Goal: Task Accomplishment & Management: Manage account settings

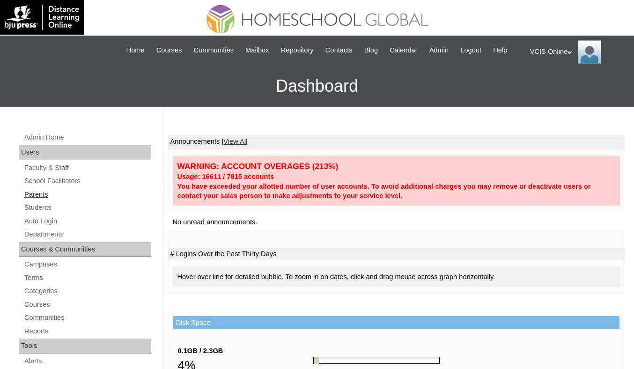
click at [44, 200] on link "Parents" at bounding box center [87, 195] width 128 height 12
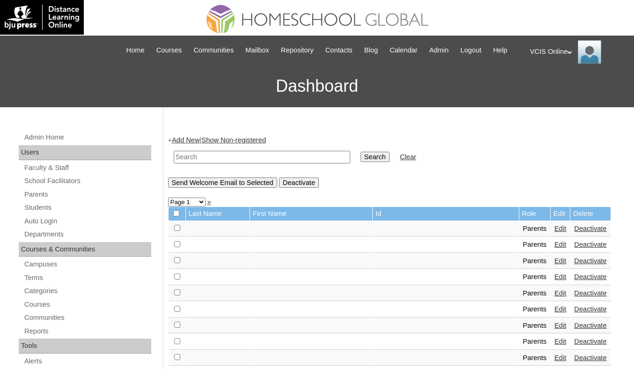
click at [268, 163] on input "text" at bounding box center [262, 157] width 177 height 13
paste input "VCIS009-2A-PA2025"
type input "VCIS009-2A-PA2025"
click at [373, 162] on input "Search" at bounding box center [375, 157] width 29 height 10
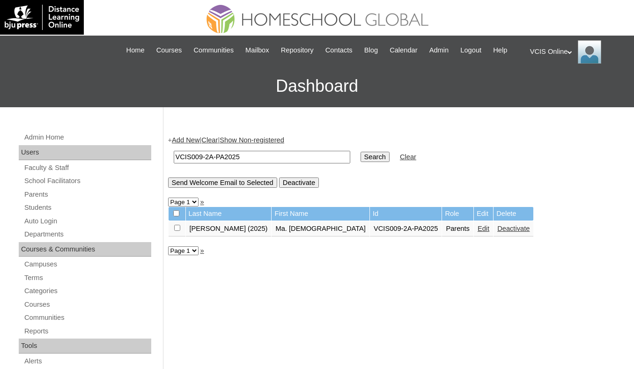
click at [497, 232] on link "Deactivate" at bounding box center [513, 228] width 32 height 7
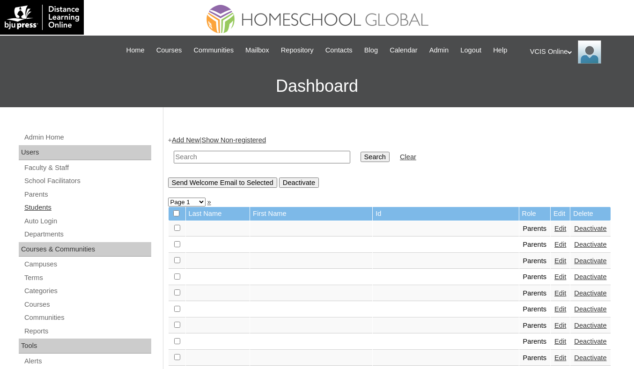
click at [42, 214] on link "Students" at bounding box center [87, 208] width 128 height 12
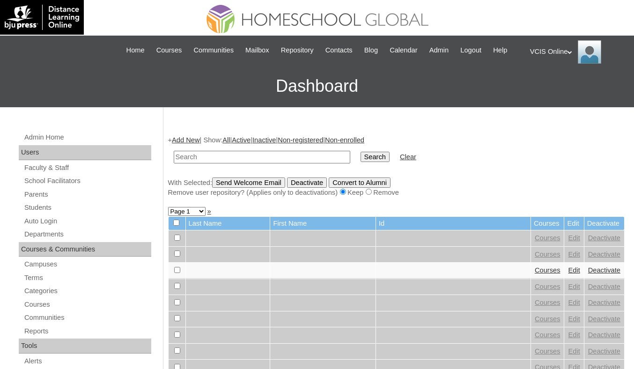
click at [255, 163] on input "text" at bounding box center [262, 157] width 177 height 13
type input "VCIS009-2A-SA2025"
click at [361, 162] on input "Search" at bounding box center [375, 157] width 29 height 10
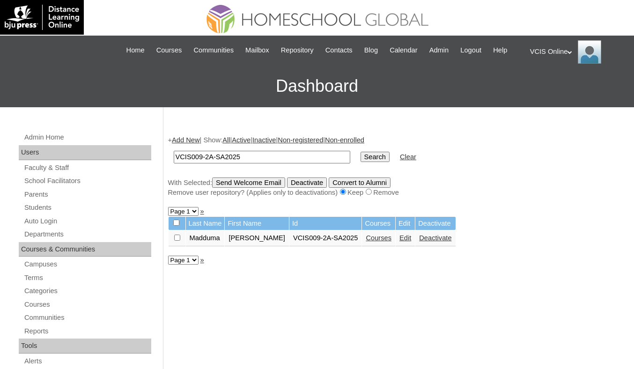
click at [448, 242] on link "Deactivate" at bounding box center [435, 237] width 32 height 7
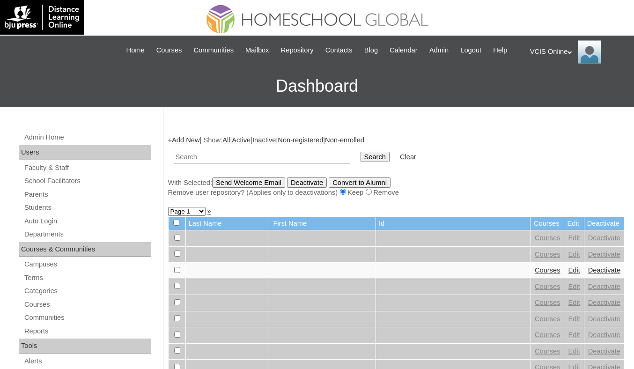
click at [272, 163] on input "text" at bounding box center [262, 157] width 177 height 13
paste input "VCIS009-2A-SA2025"
type input "VCIS009-2A-SA2025"
click at [362, 162] on input "Search" at bounding box center [375, 157] width 29 height 10
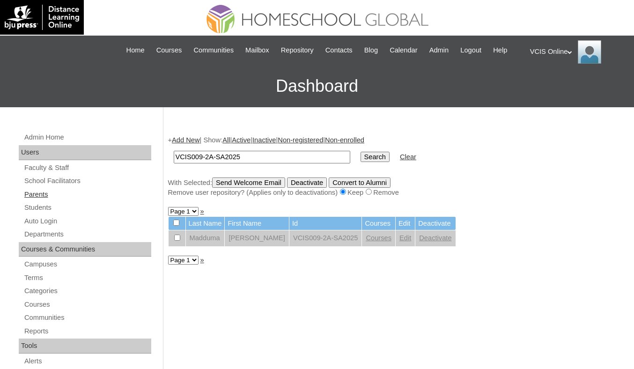
click at [39, 200] on link "Parents" at bounding box center [87, 195] width 128 height 12
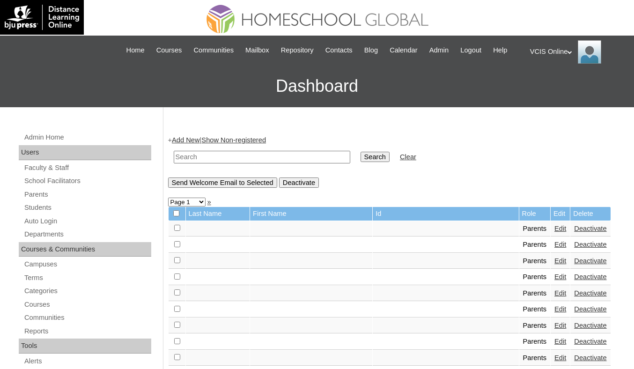
click at [242, 163] on input "text" at bounding box center [262, 157] width 177 height 13
paste input "VCIS009-2A-PA2025"
type input "VCIS009-2A-PA2025"
click at [381, 161] on td "Search" at bounding box center [375, 157] width 38 height 22
click at [370, 162] on input "Search" at bounding box center [375, 157] width 29 height 10
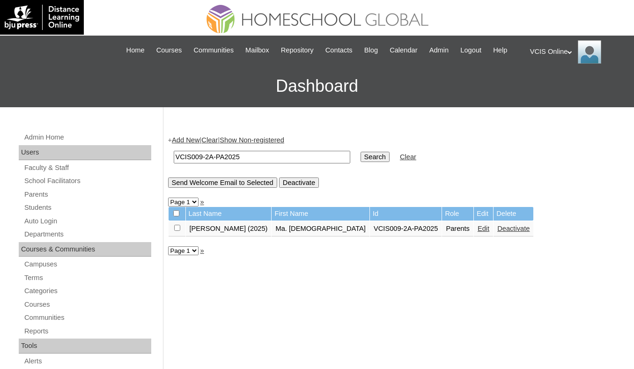
click at [497, 232] on link "Deactivate" at bounding box center [513, 228] width 32 height 7
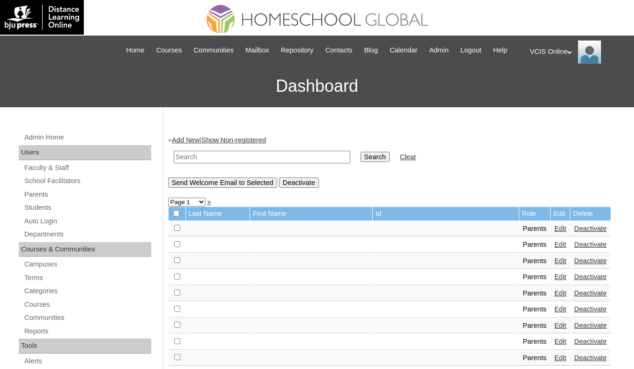
click at [315, 163] on input "text" at bounding box center [262, 157] width 177 height 13
paste input "VCIS009-2A-PA2025"
type input "VCIS009-2A-PA2025"
click at [363, 162] on input "Search" at bounding box center [375, 157] width 29 height 10
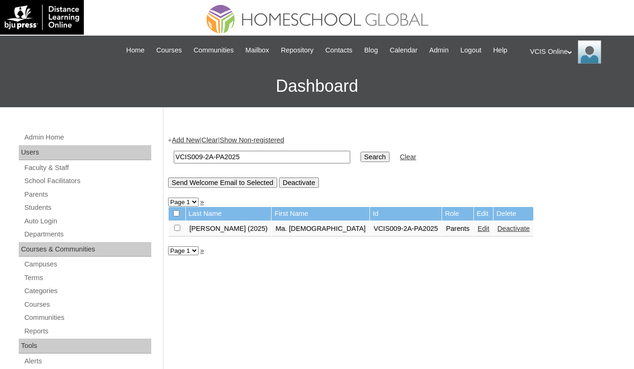
click at [497, 232] on link "Deactivate" at bounding box center [513, 228] width 32 height 7
click at [319, 188] on input "Deactivate" at bounding box center [299, 182] width 40 height 10
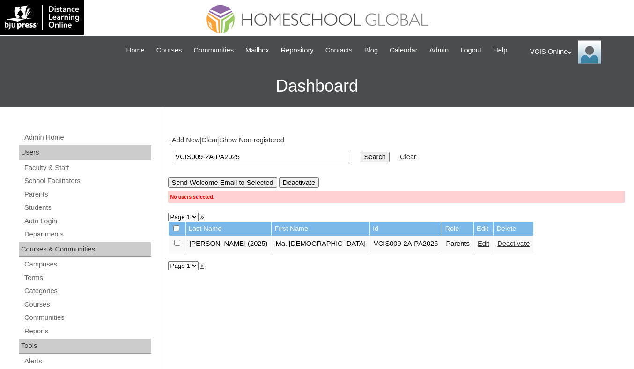
click at [179, 246] on input "checkbox" at bounding box center [177, 243] width 6 height 6
checkbox input "true"
click at [318, 188] on input "Deactivate" at bounding box center [299, 182] width 40 height 10
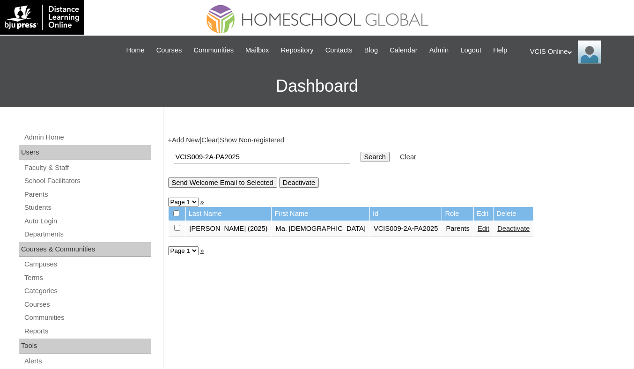
click at [276, 163] on input "VCIS009-2A-PA2025" at bounding box center [262, 157] width 177 height 13
click at [375, 162] on input "Search" at bounding box center [375, 157] width 29 height 10
